Goal: Information Seeking & Learning: Learn about a topic

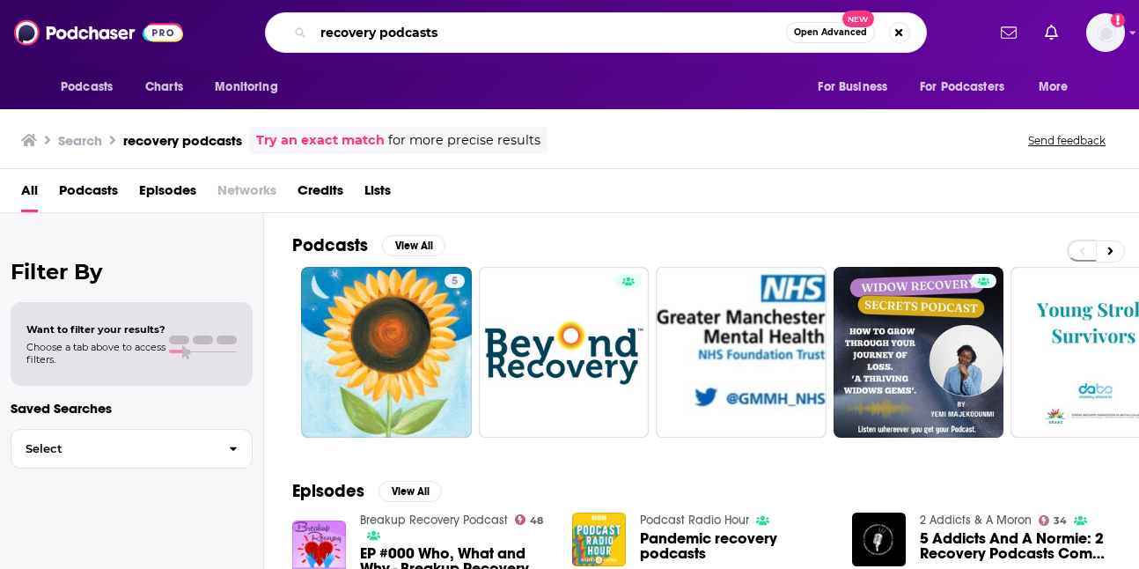
click at [485, 33] on input "recovery podcasts" at bounding box center [549, 32] width 473 height 28
type input "call her daddy"
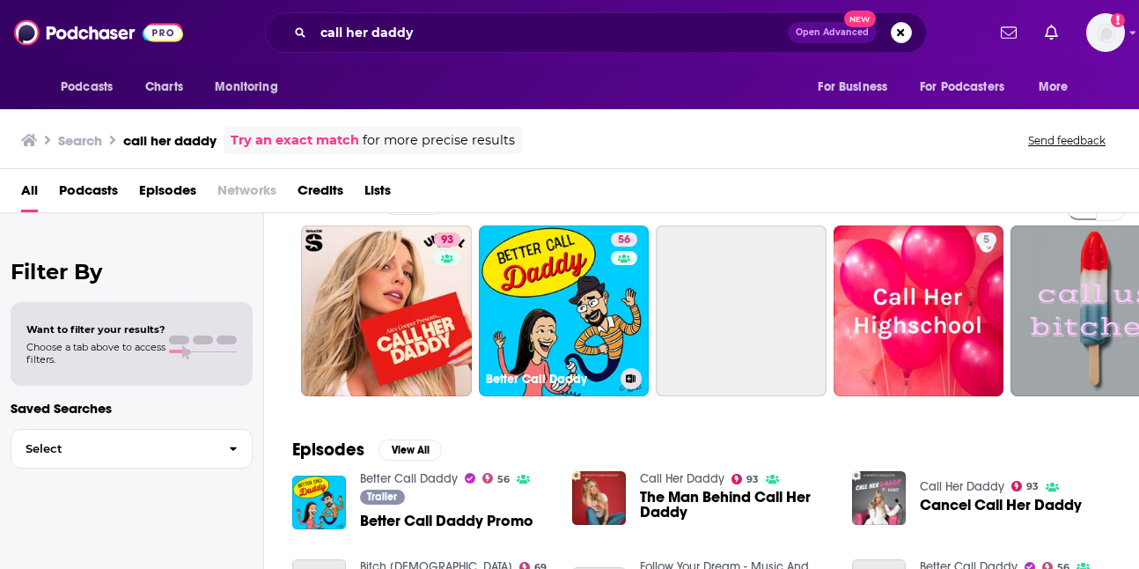
scroll to position [44, 0]
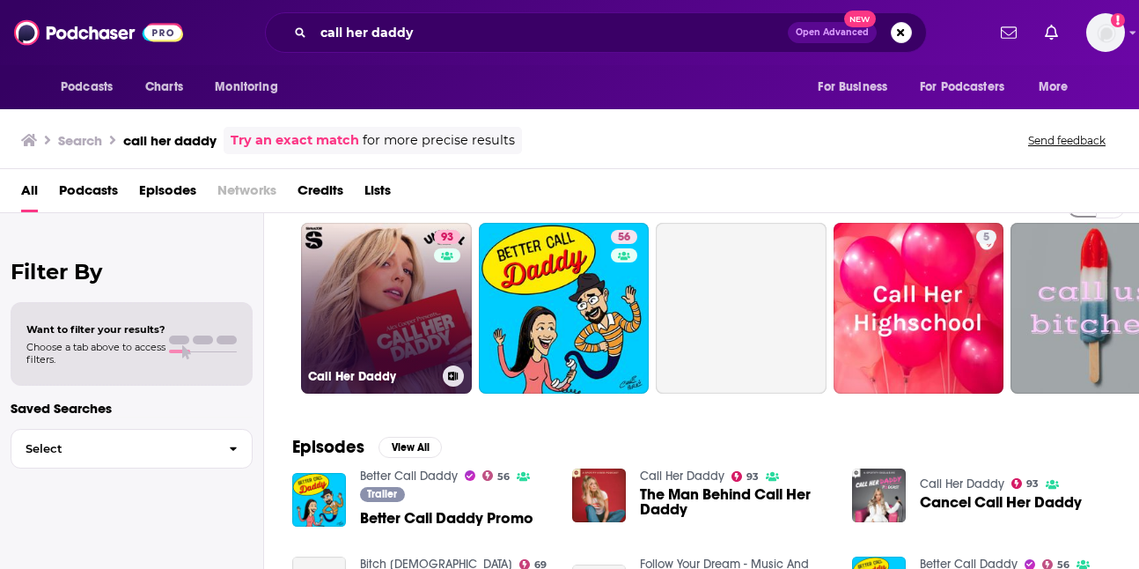
click at [396, 303] on link "93 Call Her Daddy" at bounding box center [386, 308] width 171 height 171
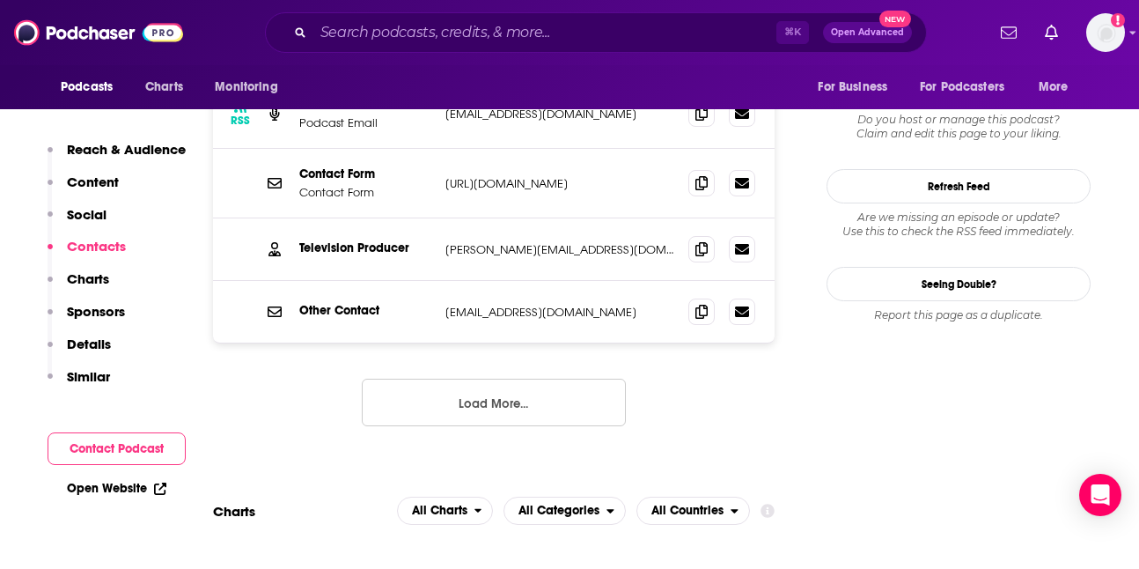
scroll to position [2012, 0]
